Goal: Information Seeking & Learning: Find specific fact

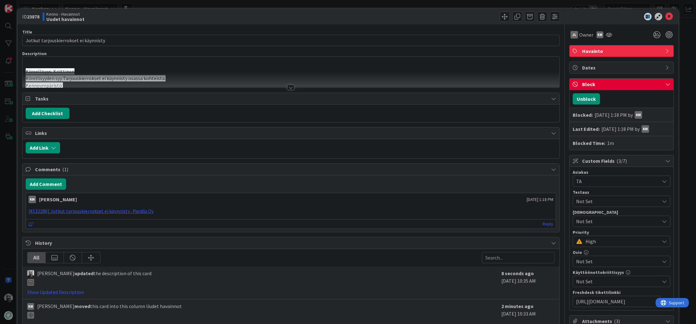
click at [291, 86] on div at bounding box center [290, 87] width 7 height 5
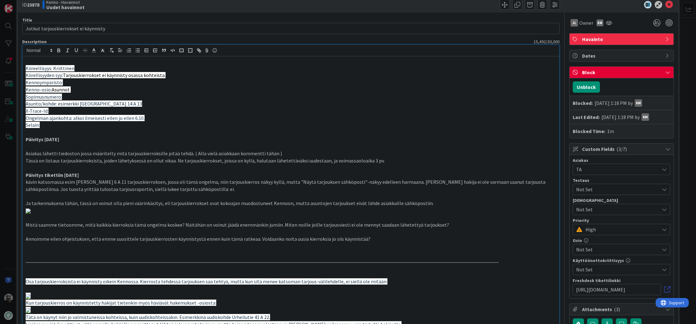
scroll to position [13, 0]
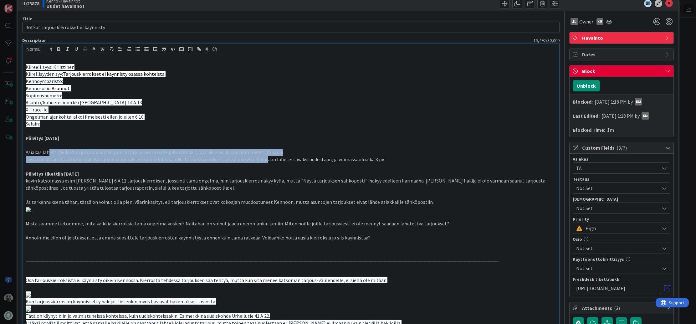
drag, startPoint x: 49, startPoint y: 151, endPoint x: 259, endPoint y: 156, distance: 210.7
click at [259, 156] on p "Tässä on listaus tarjouskierroksista, joiden lähetyksessä on ollut vikaa. Ne ta…" at bounding box center [291, 159] width 531 height 7
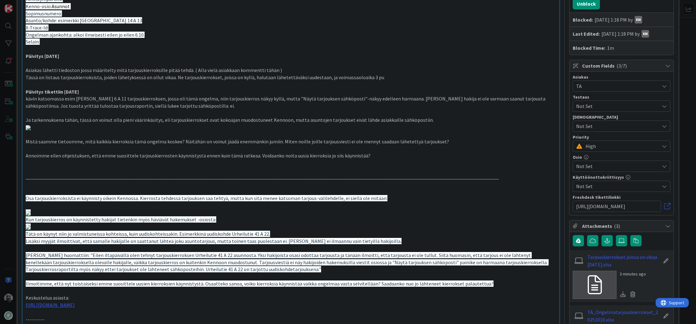
scroll to position [96, 0]
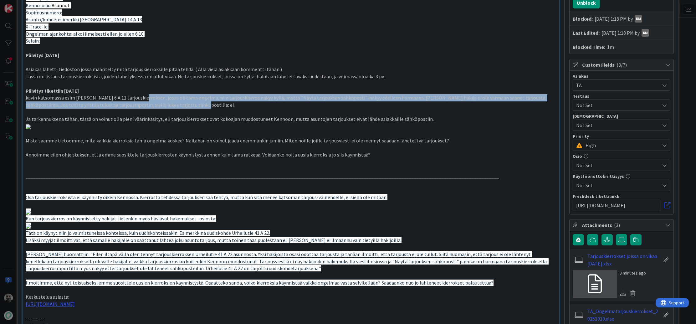
drag, startPoint x: 142, startPoint y: 98, endPoint x: 231, endPoint y: 105, distance: 88.6
click at [231, 105] on p "kävin katsomassa esim [PERSON_NAME] 6 A 11 tarjouskierroksen, jossa oli tämä on…" at bounding box center [291, 101] width 531 height 14
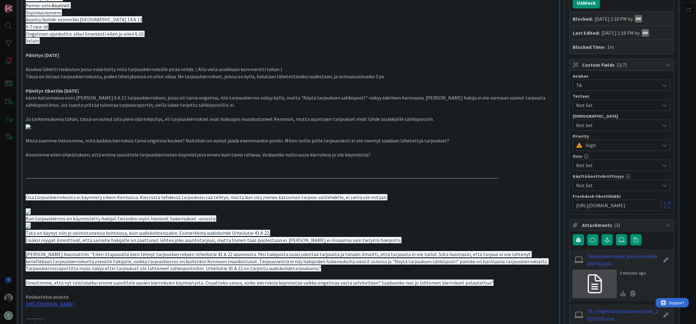
click at [233, 106] on p "kävin katsomassa esim [PERSON_NAME] 6 A 11 tarjouskierroksen, jossa oli tämä on…" at bounding box center [291, 101] width 531 height 14
drag, startPoint x: 270, startPoint y: 97, endPoint x: 346, endPoint y: 106, distance: 75.9
click at [346, 106] on p "kävin katsomassa esim [PERSON_NAME] 6 A 11 tarjouskierroksen, jossa oli tämä on…" at bounding box center [291, 101] width 531 height 14
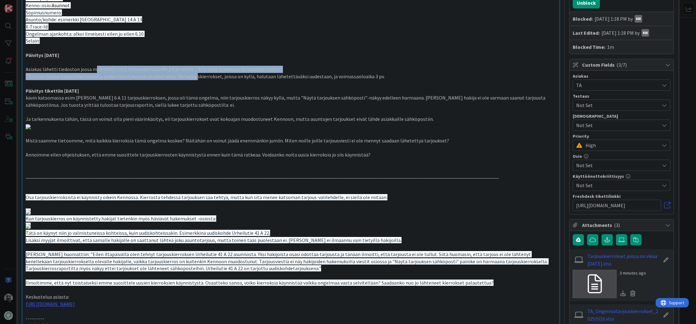
drag, startPoint x: 93, startPoint y: 70, endPoint x: 192, endPoint y: 77, distance: 98.9
click at [192, 77] on p "Tässä on listaus tarjouskierroksista, joiden lähetyksessä on ollut vikaa. Ne ta…" at bounding box center [291, 76] width 531 height 7
drag, startPoint x: 153, startPoint y: 70, endPoint x: 266, endPoint y: 77, distance: 113.2
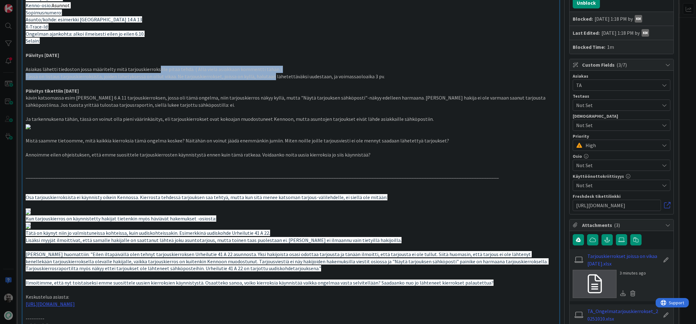
click at [266, 77] on p "Tässä on listaus tarjouskierroksista, joiden lähetyksessä on ollut vikaa. Ne ta…" at bounding box center [291, 76] width 531 height 7
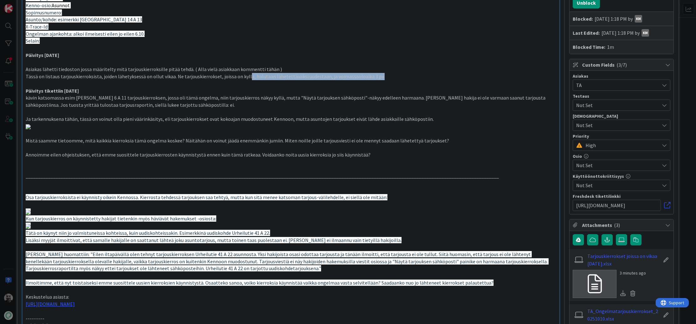
drag, startPoint x: 249, startPoint y: 77, endPoint x: 407, endPoint y: 79, distance: 158.4
click at [407, 79] on p "Tässä on listaus tarjouskierroksista, joiden lähetyksessä on ollut vikaa. Ne ta…" at bounding box center [291, 76] width 531 height 7
drag, startPoint x: 374, startPoint y: 77, endPoint x: 278, endPoint y: 74, distance: 96.1
click at [277, 74] on p "Tässä on listaus tarjouskierroksista, joiden lähetyksessä on ollut vikaa. Ne ta…" at bounding box center [291, 76] width 531 height 7
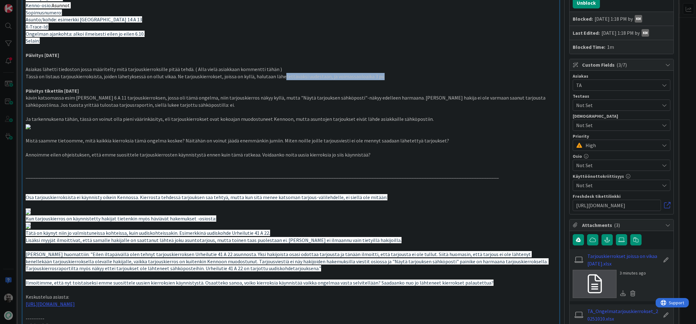
click at [278, 74] on p "Tässä on listaus tarjouskierroksista, joiden lähetyksessä on ollut vikaa. Ne ta…" at bounding box center [291, 76] width 531 height 7
drag, startPoint x: 224, startPoint y: 75, endPoint x: 369, endPoint y: 83, distance: 145.4
click at [369, 83] on p at bounding box center [291, 83] width 531 height 7
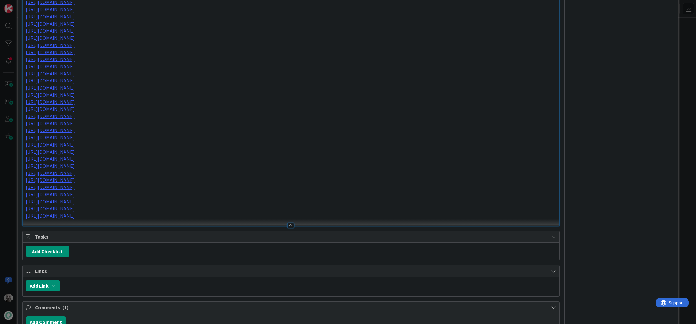
scroll to position [595, 0]
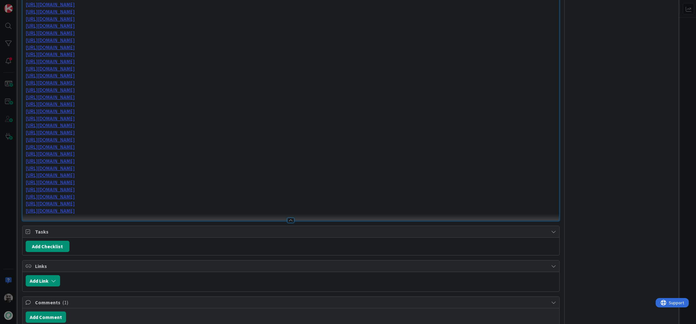
drag, startPoint x: 76, startPoint y: 119, endPoint x: 312, endPoint y: 129, distance: 236.5
drag, startPoint x: 212, startPoint y: 120, endPoint x: 377, endPoint y: 125, distance: 165.3
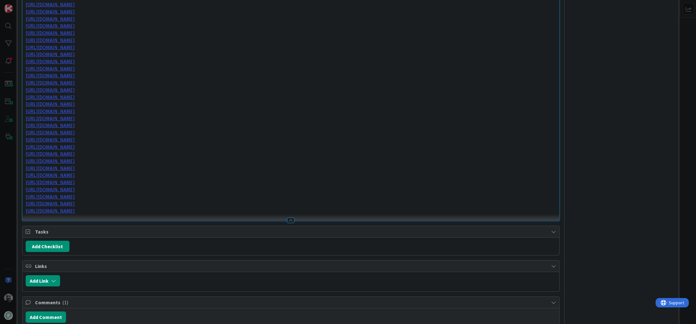
drag, startPoint x: 63, startPoint y: 136, endPoint x: 238, endPoint y: 148, distance: 175.7
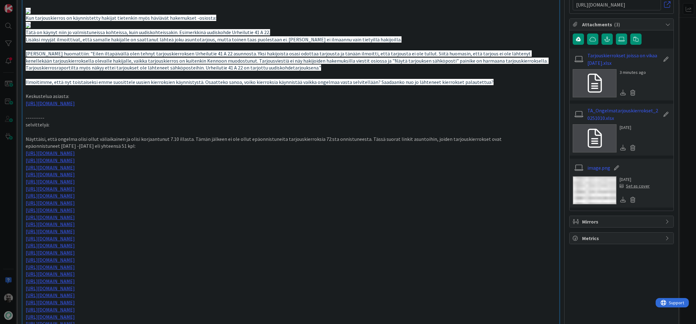
scroll to position [294, 0]
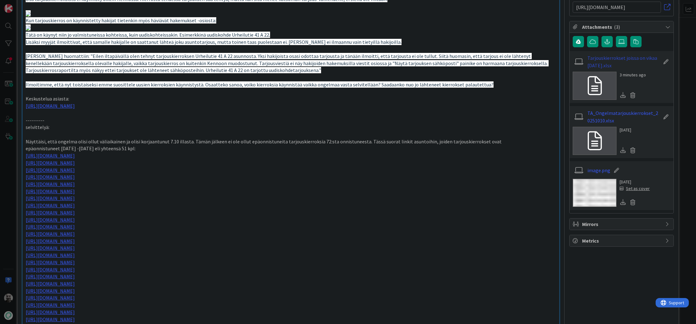
click at [611, 62] on link "Tarjouskierrokset joissa on vikaa [DATE].xlsx" at bounding box center [623, 61] width 73 height 15
